Goal: Book appointment/travel/reservation

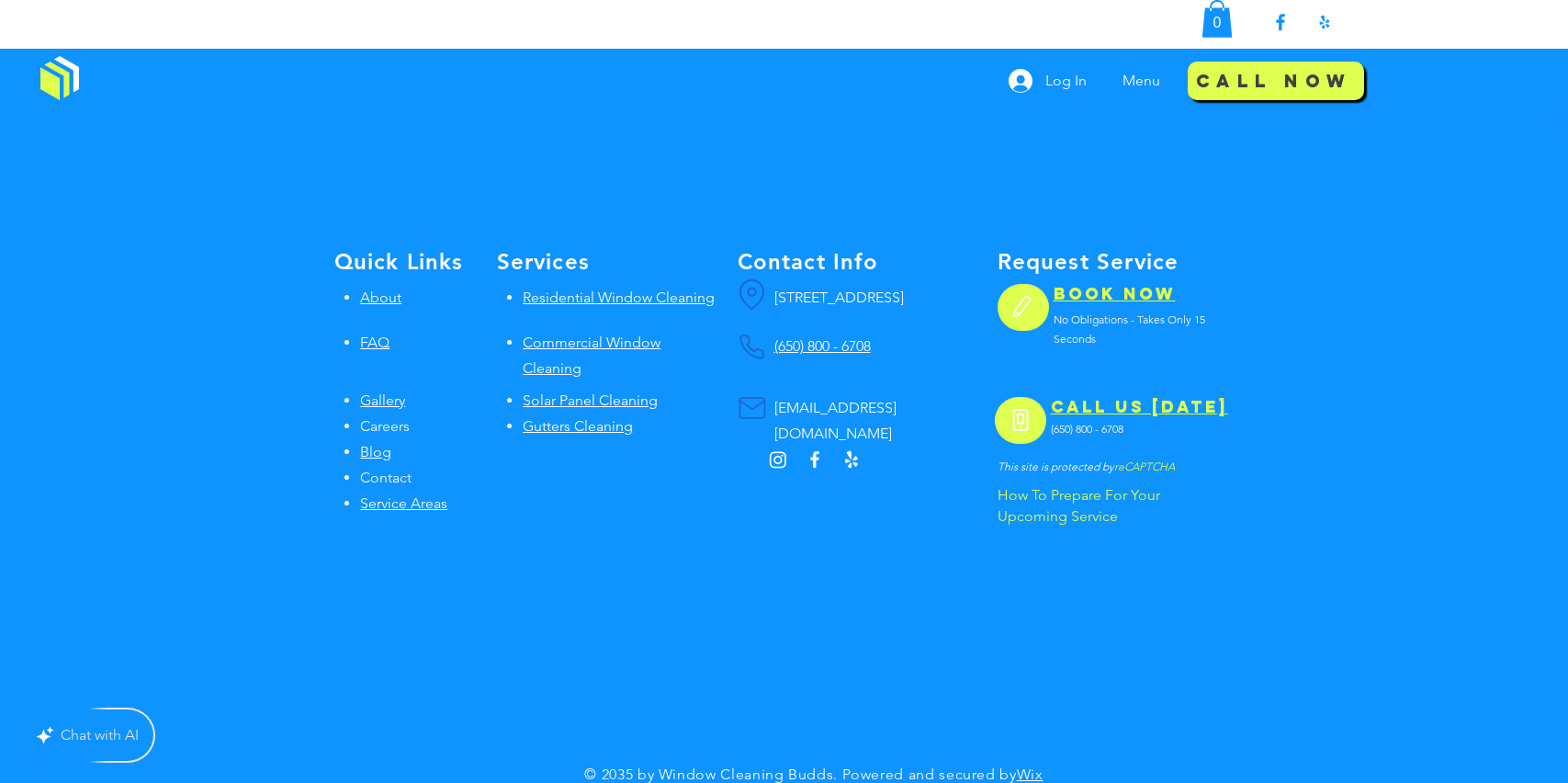
scroll to position [5409, 0]
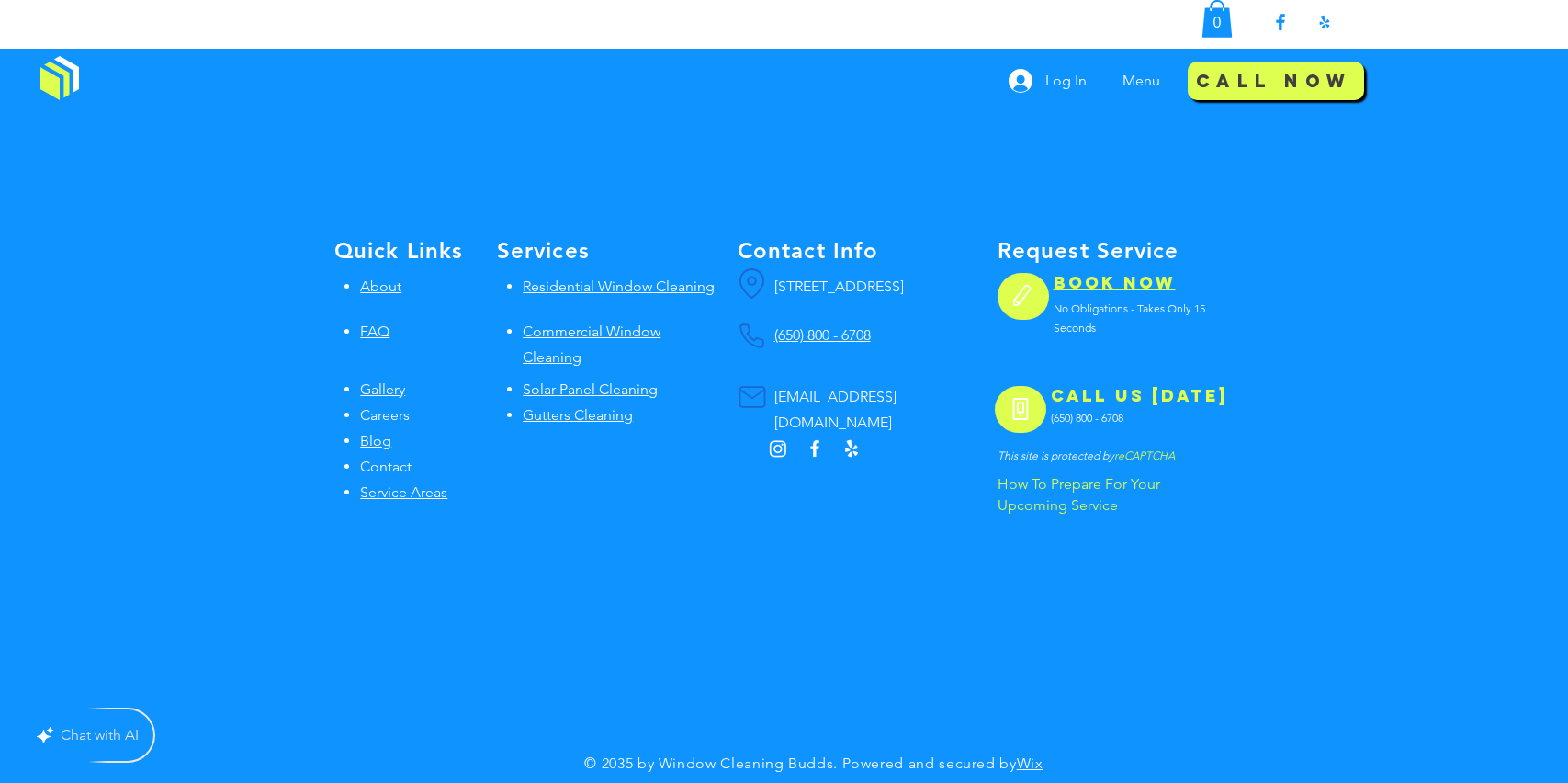
drag, startPoint x: 1559, startPoint y: 52, endPoint x: 1562, endPoint y: 751, distance: 699.0
click at [1134, 280] on span "BOOK NOW" at bounding box center [1115, 282] width 122 height 21
